Goal: Transaction & Acquisition: Obtain resource

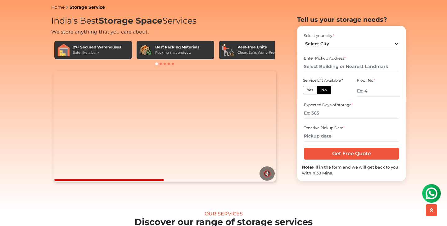
scroll to position [25, 0]
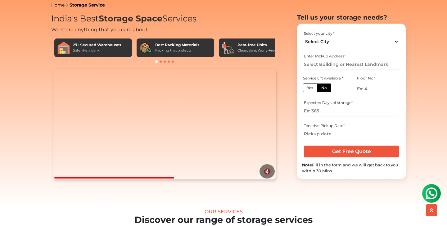
click at [147, 153] on video "Your browser does not support the video tag." at bounding box center [164, 124] width 222 height 111
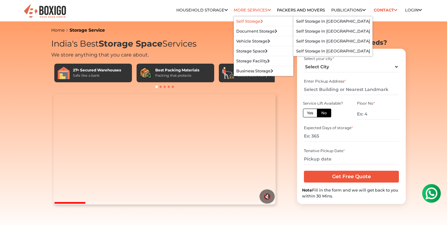
click at [256, 23] on link "Self Storage" at bounding box center [249, 21] width 27 height 5
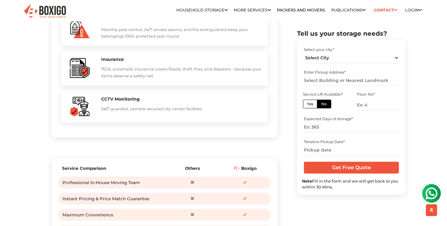
scroll to position [672, 0]
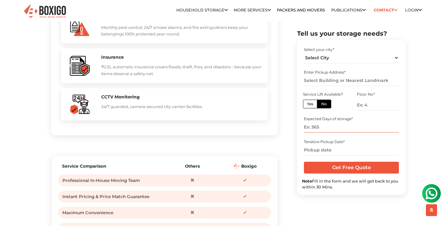
click at [344, 129] on input "number" at bounding box center [351, 127] width 95 height 11
type input "365"
click at [315, 105] on label "Yes" at bounding box center [310, 103] width 14 height 9
click at [311, 105] on input "Yes" at bounding box center [309, 103] width 4 height 4
radio input "true"
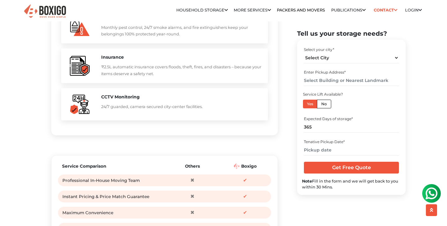
click at [321, 104] on label "No" at bounding box center [324, 103] width 14 height 9
click at [321, 104] on input "No" at bounding box center [323, 103] width 4 height 4
radio input "true"
click at [358, 100] on input "number" at bounding box center [378, 104] width 43 height 11
type input "4"
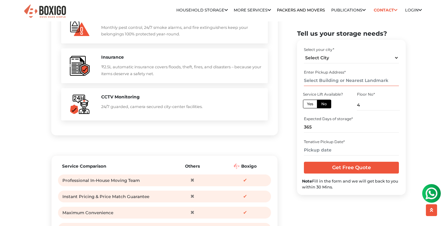
click at [337, 78] on input "text" at bounding box center [351, 80] width 95 height 11
click at [331, 63] on div "Select your city * Select City Bangalore Bengaluru Bhopal Bhubaneswar Chennai C…" at bounding box center [351, 55] width 99 height 20
click at [331, 60] on select "Select City Bangalore Bengaluru Bhopal Bhubaneswar Chennai Coimbatore Cuttack D…" at bounding box center [351, 57] width 95 height 11
select select "[GEOGRAPHIC_DATA]"
click at [304, 52] on select "Select City Bangalore Bengaluru Bhopal Bhubaneswar Chennai Coimbatore Cuttack D…" at bounding box center [351, 57] width 95 height 11
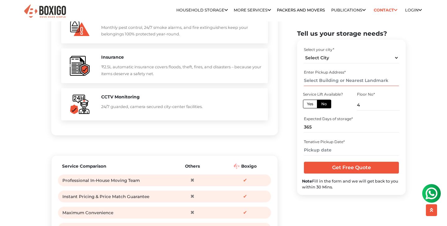
click at [328, 79] on input "text" at bounding box center [351, 80] width 95 height 11
type input "5"
click at [322, 149] on input "text" at bounding box center [351, 149] width 95 height 11
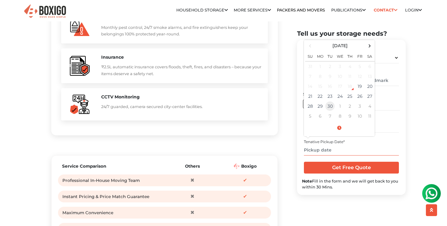
click at [328, 105] on td "30" at bounding box center [330, 106] width 10 height 10
type input "09/30/2025 12:00 AM"
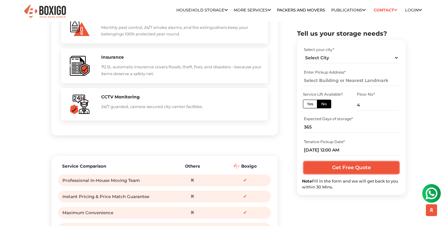
click at [337, 169] on input "Get Free Quote" at bounding box center [351, 168] width 95 height 12
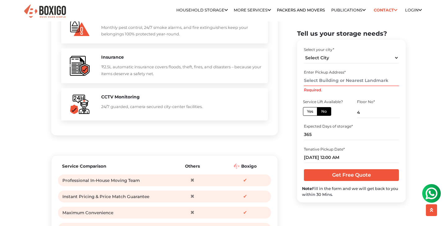
click at [331, 80] on input "Required." at bounding box center [351, 80] width 95 height 11
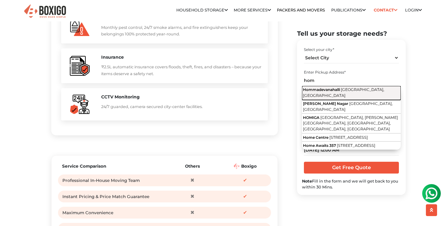
click at [328, 91] on span "Hommadevanahalli" at bounding box center [321, 89] width 37 height 5
type input "Hommadevanahalli, Bengaluru, Karnataka"
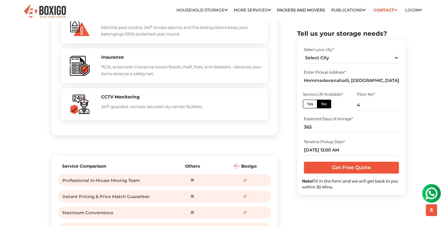
click at [336, 159] on form "Select your city * Select City Bangalore Bengaluru Bhopal Bhubaneswar Chennai C…" at bounding box center [351, 117] width 99 height 145
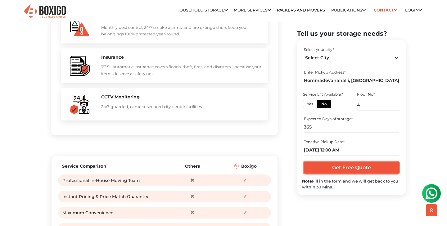
click at [333, 171] on input "Get Free Quote" at bounding box center [351, 168] width 95 height 12
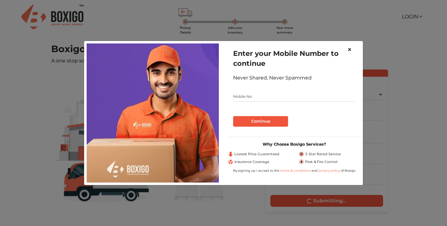
click at [350, 49] on span "×" at bounding box center [349, 49] width 4 height 9
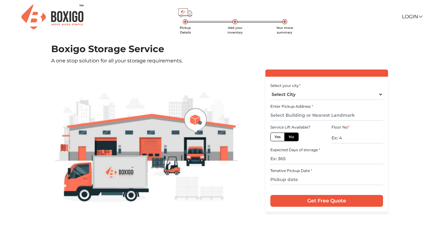
scroll to position [36, 0]
